Goal: Task Accomplishment & Management: Complete application form

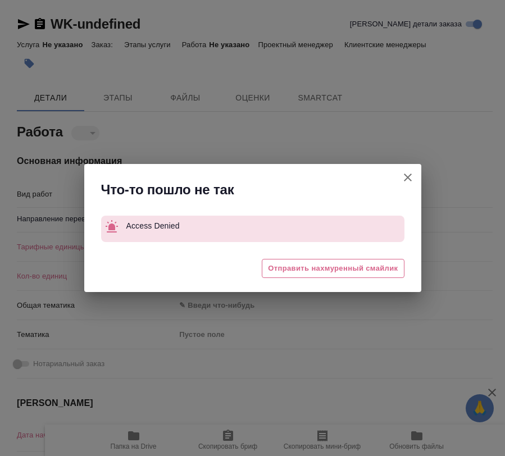
type textarea "x"
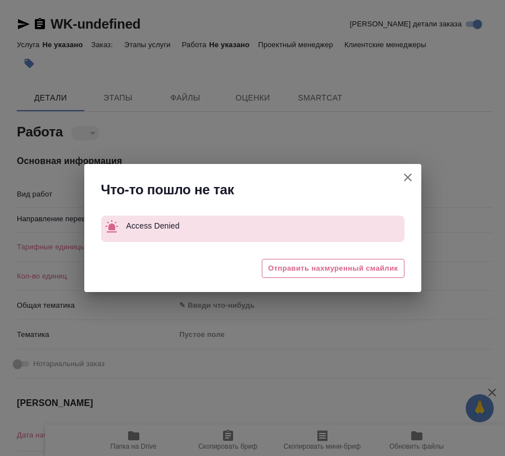
click at [405, 173] on icon "button" at bounding box center [407, 177] width 13 height 13
type textarea "x"
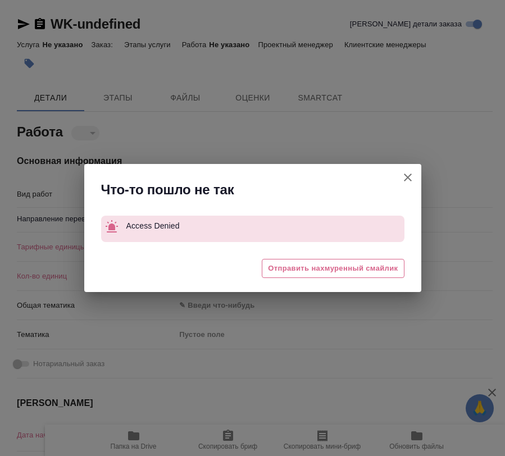
type textarea "x"
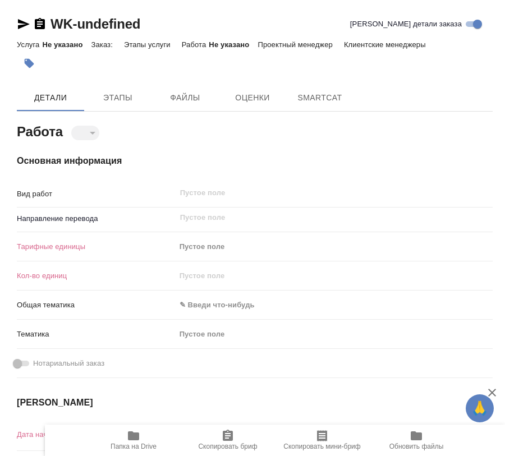
type textarea "x"
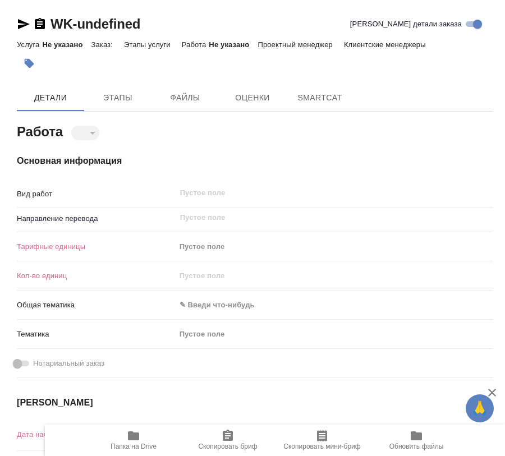
type textarea "x"
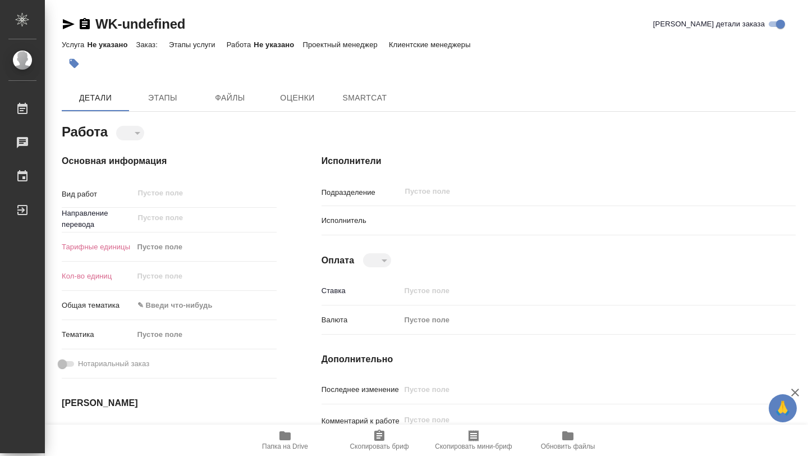
type textarea "x"
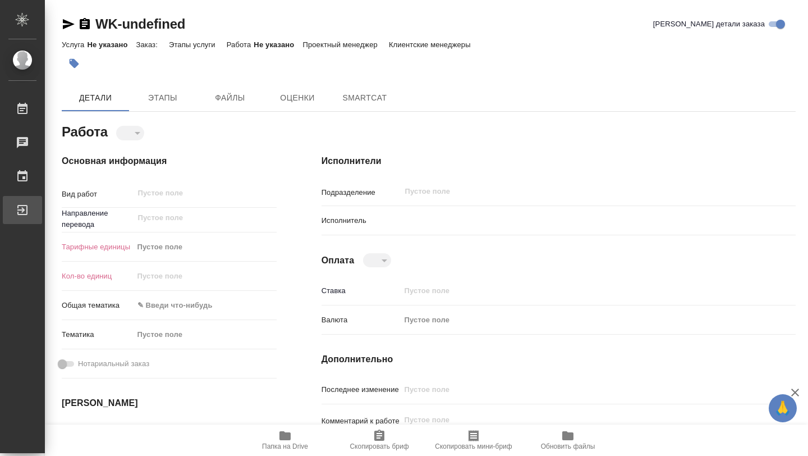
type textarea "x"
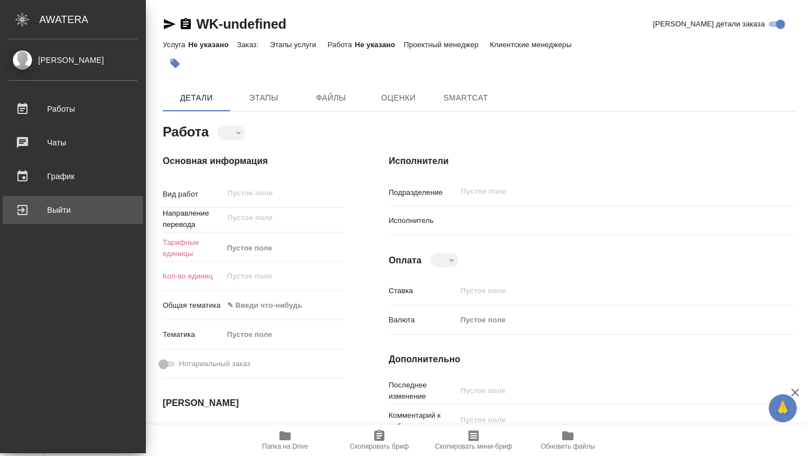
type textarea "x"
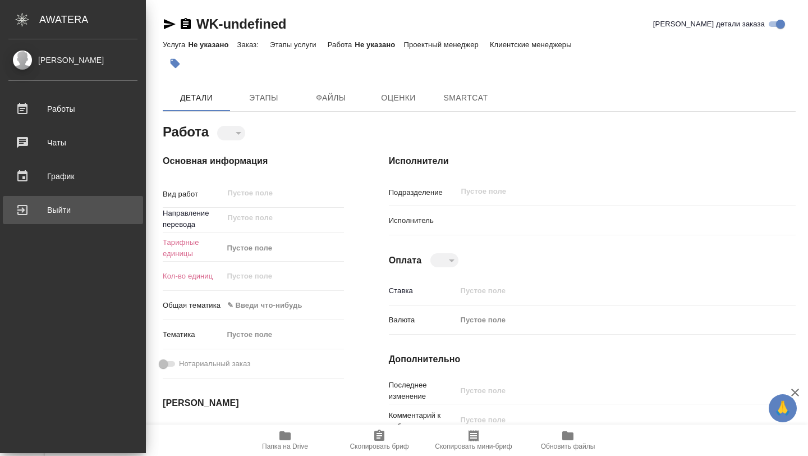
click at [23, 197] on link "Выйти" at bounding box center [73, 210] width 140 height 28
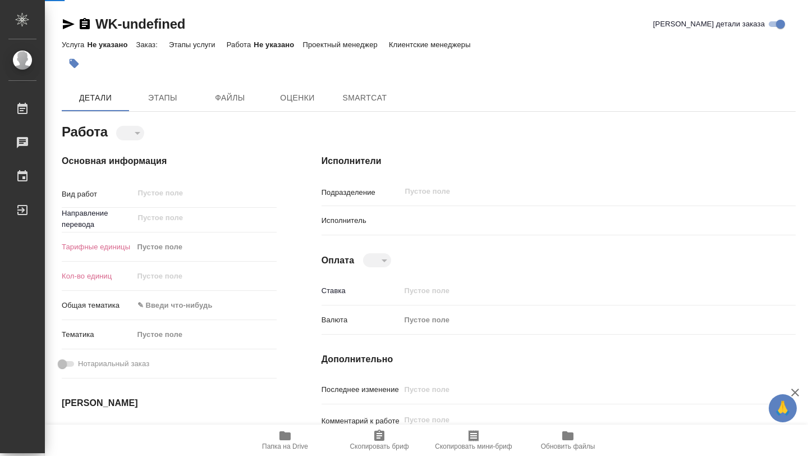
type textarea "x"
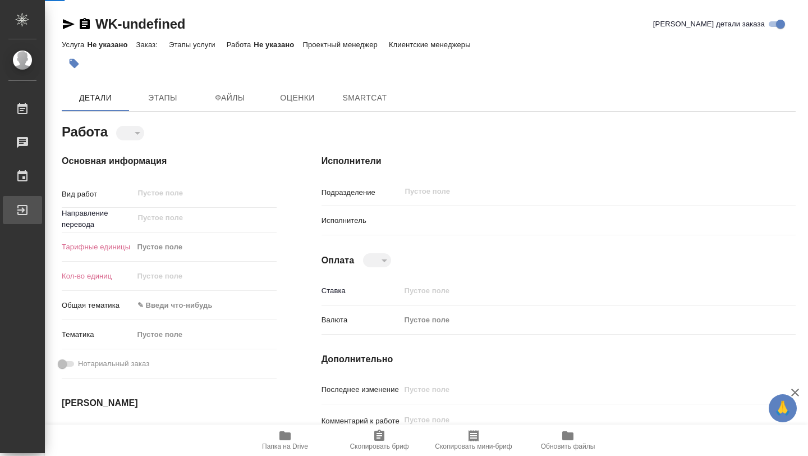
type textarea "x"
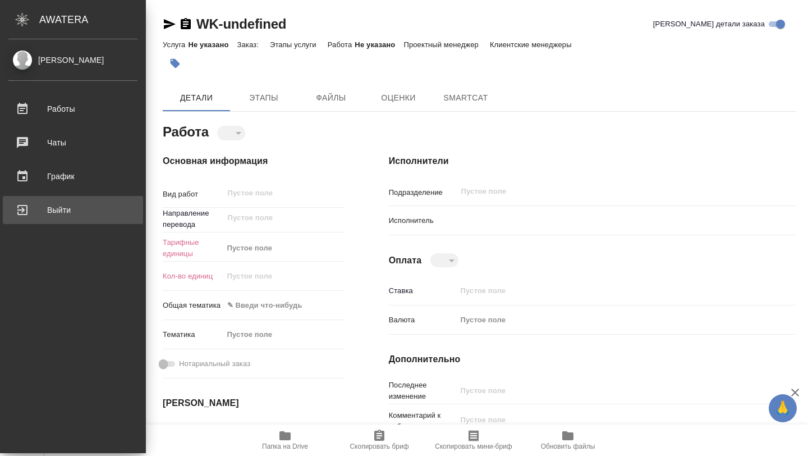
click at [31, 215] on div "Выйти" at bounding box center [72, 209] width 129 height 17
click at [62, 212] on div "Выйти" at bounding box center [72, 209] width 129 height 17
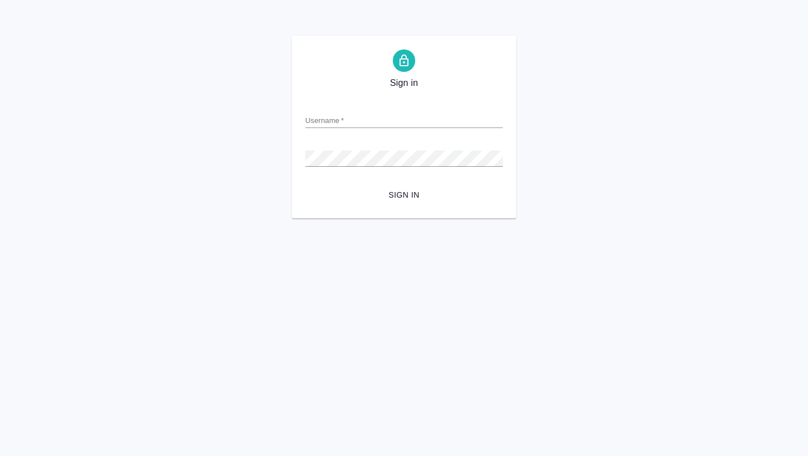
type input "b.wang@awatera.com"
click at [403, 195] on span "Sign in" at bounding box center [404, 195] width 180 height 14
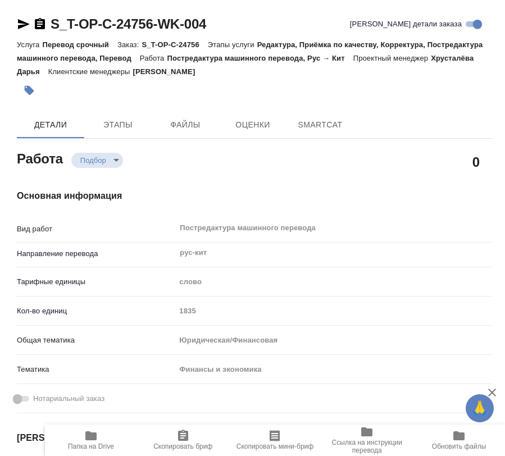
type textarea "x"
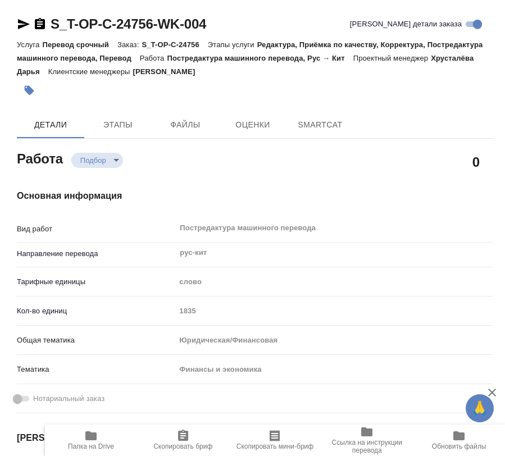
type textarea "x"
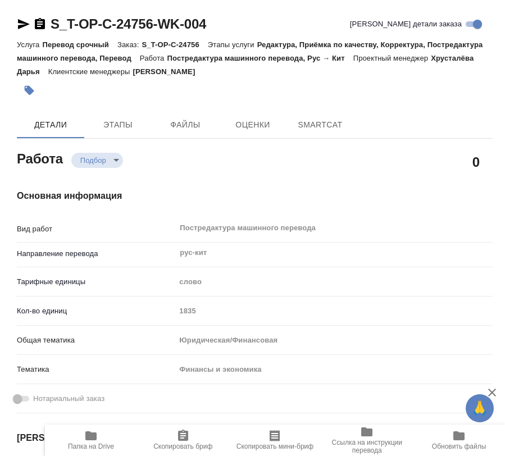
type textarea "x"
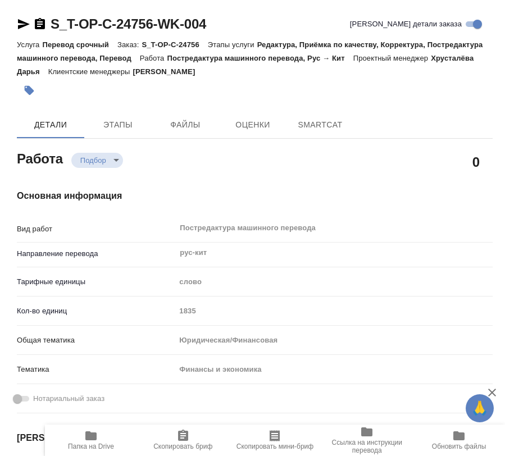
type textarea "x"
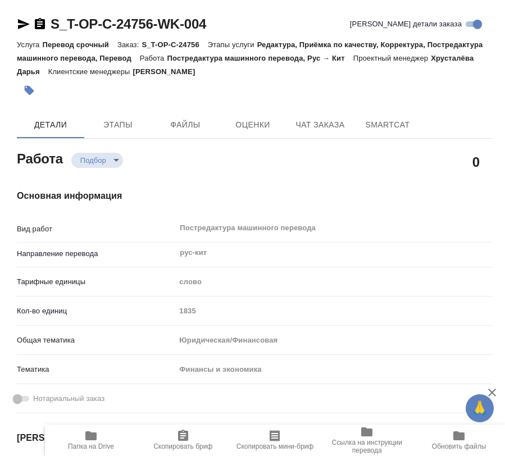
type textarea "x"
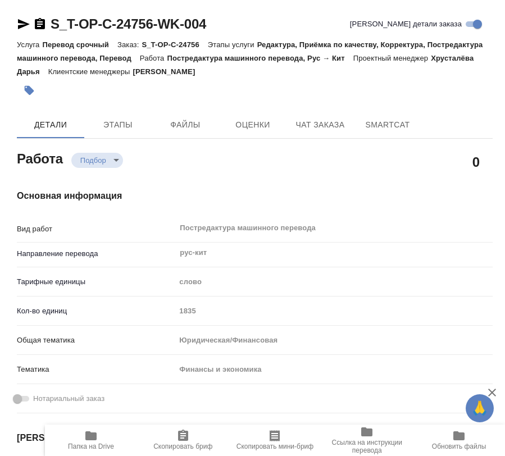
type input "recruiting"
type textarea "Постредактура машинного перевода"
type textarea "x"
type input "рус-кит"
type input "5a8b1489cc6b4906c91bfd90"
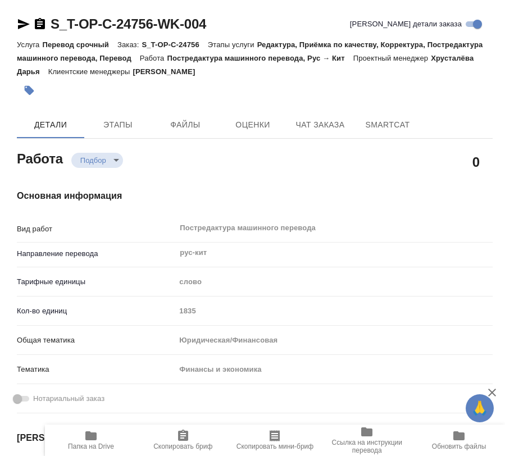
type input "1835"
type input "yr-fn"
type input "5a8b8b956a9677013d343d3b"
type input "[DATE] 21:18"
type input "[DATE] 21:00"
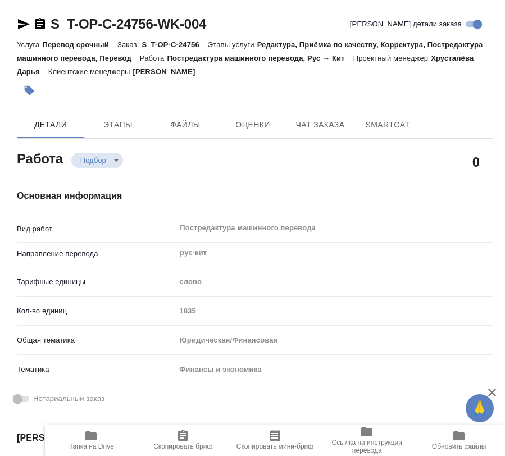
type input "[DATE] 21:30"
type input "notPayed"
type input "Хрусталёва Дарья"
type textarea "x"
type textarea "/Clients/Т-ОП-С_Русал Глобал Менеджмент/Orders/S_T-OP-C-24756/Translated/S_T-OP…"
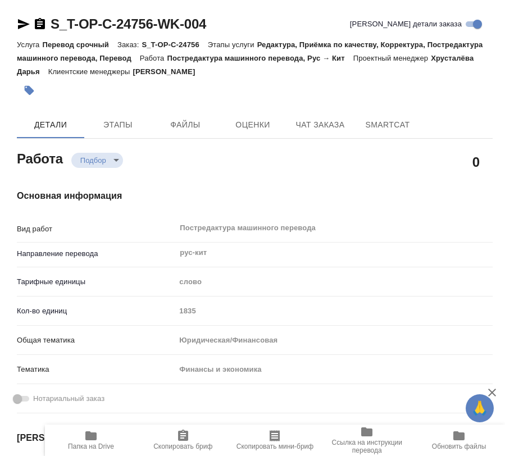
type textarea "x"
type input "S_T-OP-C-24756"
type input "Т-ОП-С-46397"
type input "Перевод срочный"
type input "Редактура, Приёмка по качеству, Корректура, Постредактура машинного перевода, П…"
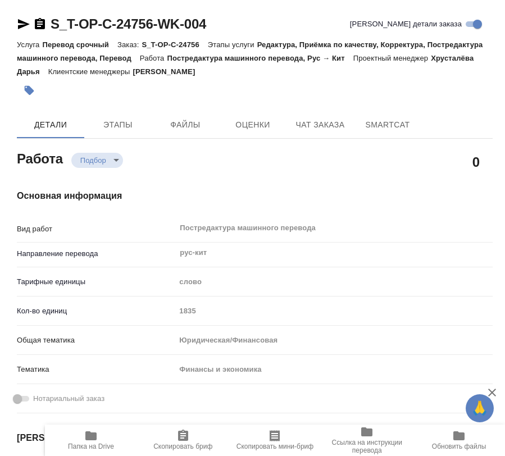
type input "[PERSON_NAME]"
type input "/Clients/Т-ОП-С_Русал Глобал Менеджмент/Orders/S_T-OP-C-24756"
type textarea "x"
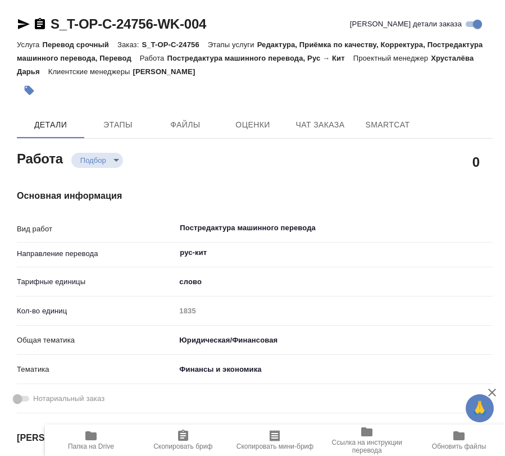
type textarea "x"
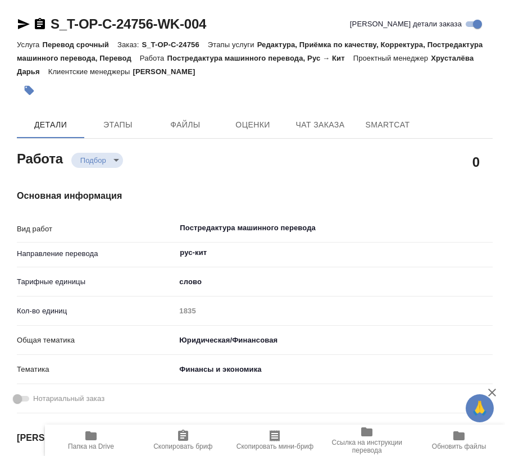
type textarea "x"
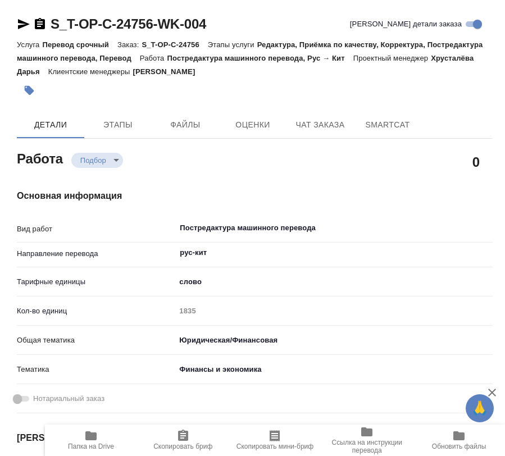
type textarea "x"
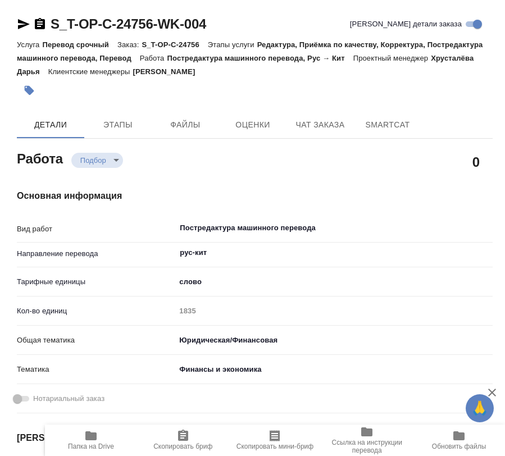
type textarea "x"
